Goal: Transaction & Acquisition: Book appointment/travel/reservation

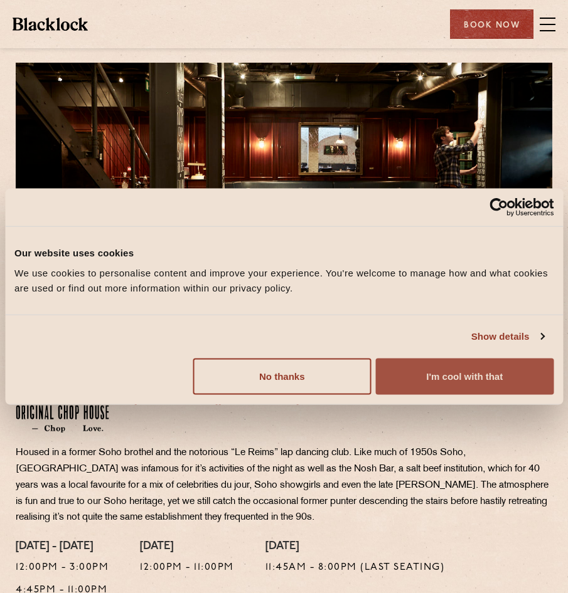
drag, startPoint x: 474, startPoint y: 373, endPoint x: 470, endPoint y: 362, distance: 11.0
click at [474, 373] on button "I'm cool with that" at bounding box center [464, 376] width 177 height 36
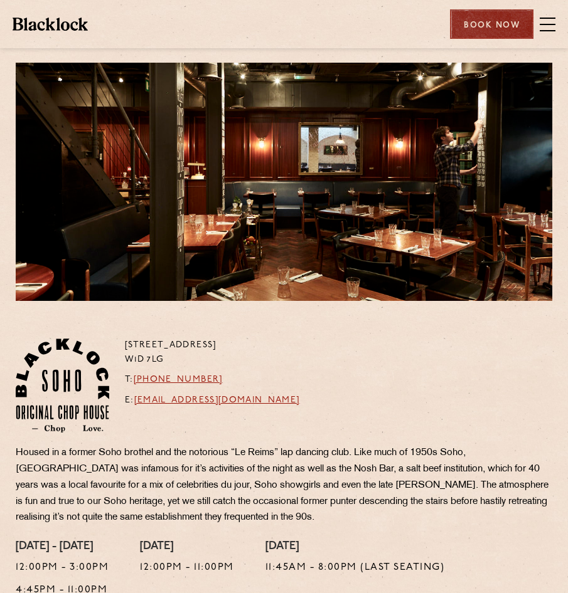
click at [487, 27] on div "Book Now" at bounding box center [491, 23] width 83 height 29
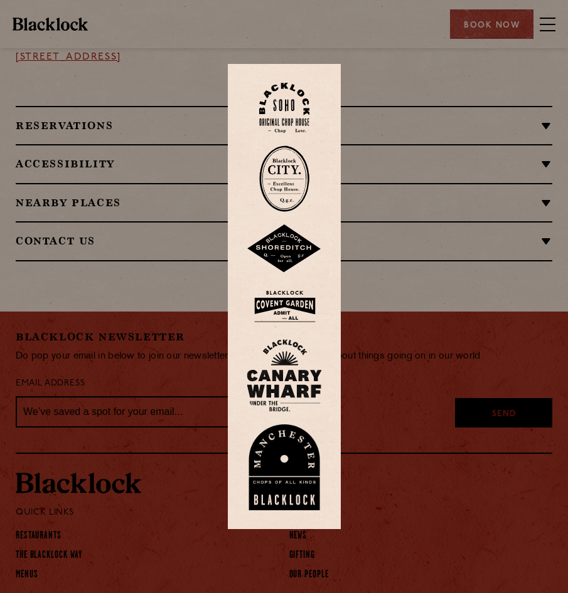
click at [425, 246] on div at bounding box center [284, 296] width 568 height 593
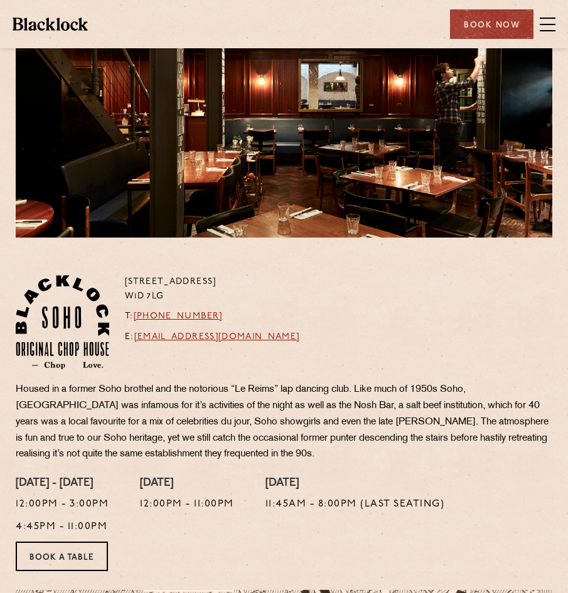
scroll to position [314, 0]
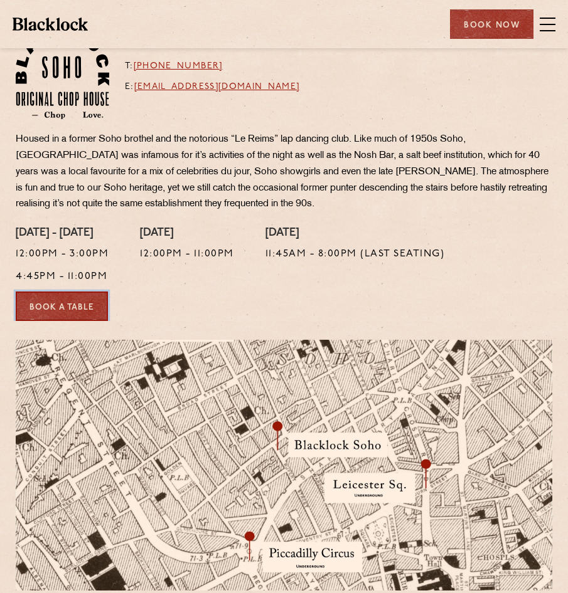
click at [84, 310] on link "Book a Table" at bounding box center [62, 306] width 92 height 29
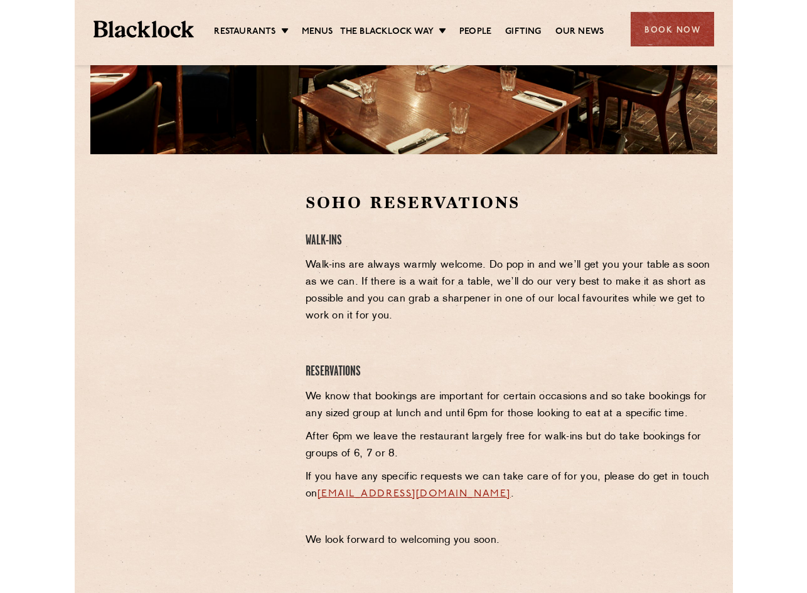
scroll to position [376, 0]
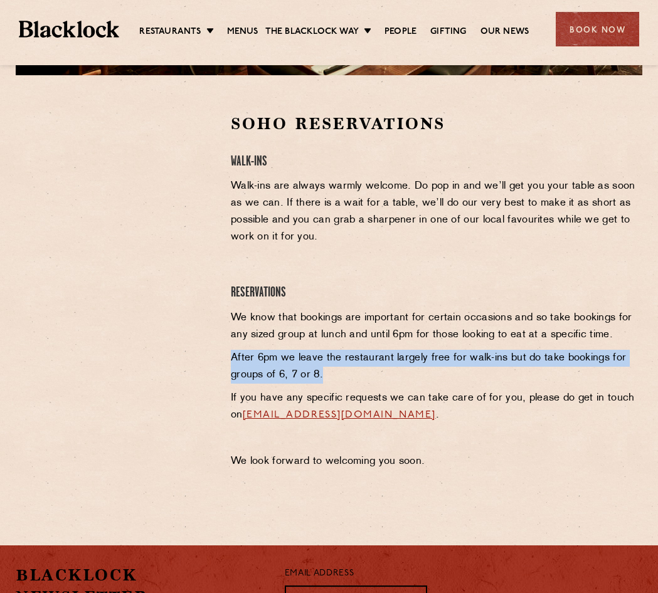
drag, startPoint x: 331, startPoint y: 377, endPoint x: 228, endPoint y: 362, distance: 103.3
click at [228, 362] on div "Soho Reservations Walk-Ins Walk-ins are always warmly welcome. Do pop in and we…" at bounding box center [436, 295] width 430 height 364
copy p "After 6pm we leave the restaurant largely free for walk-ins but do take booking…"
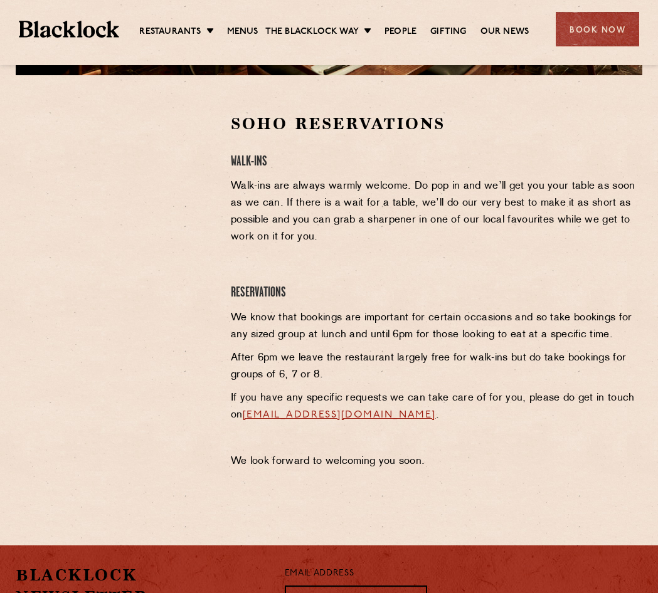
click at [520, 401] on p "If you have any specific requests we can take care of for you, please do get in…" at bounding box center [436, 407] width 411 height 34
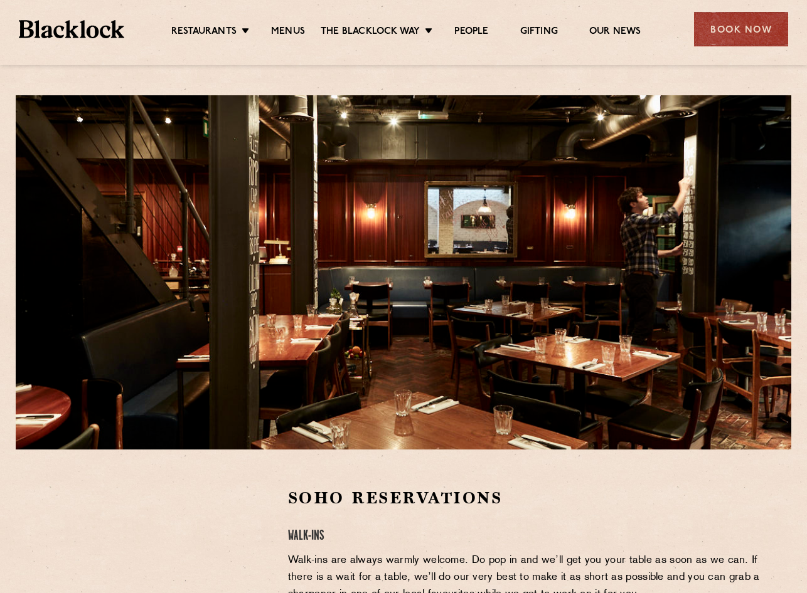
scroll to position [0, 0]
